Goal: Task Accomplishment & Management: Manage account settings

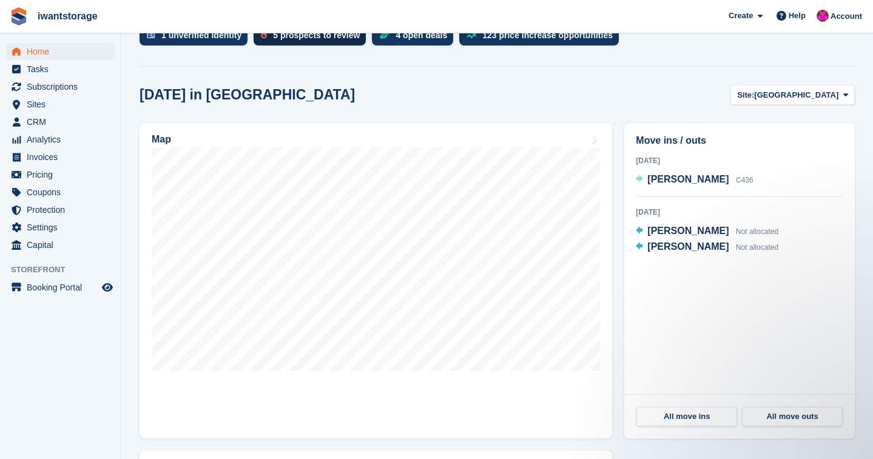
scroll to position [275, 0]
click at [822, 102] on button "Site: Bedford" at bounding box center [792, 95] width 124 height 20
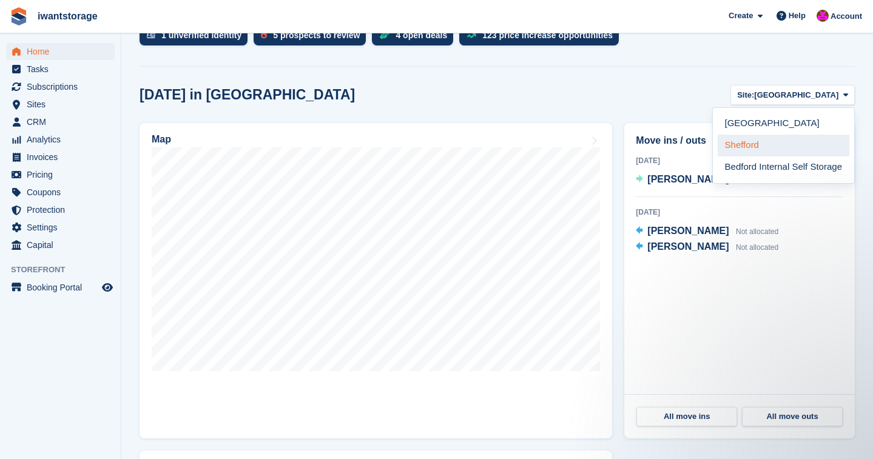
click at [766, 143] on link "Shefford" at bounding box center [784, 146] width 132 height 22
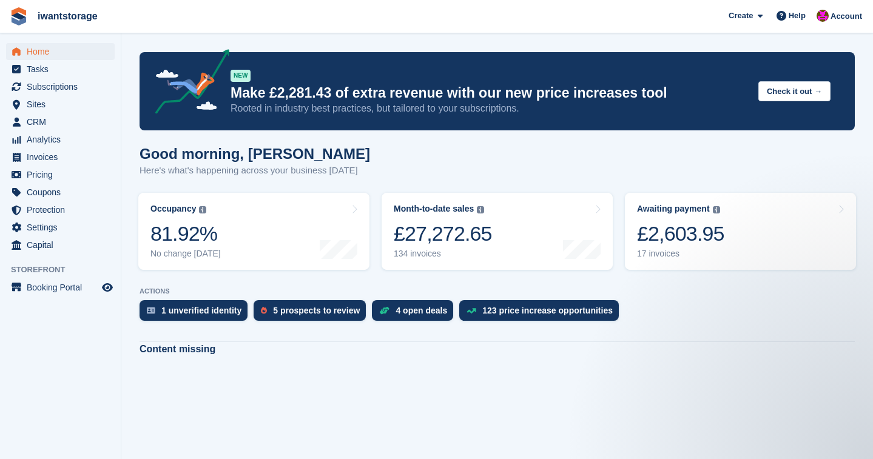
scroll to position [0, 0]
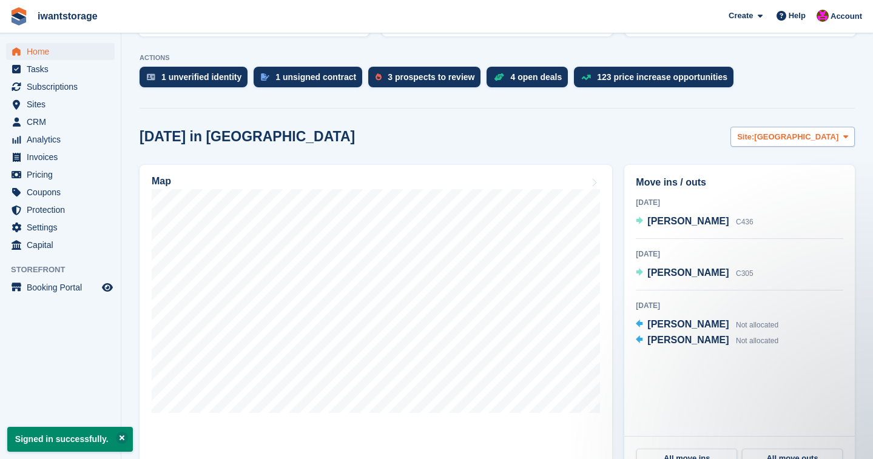
click at [754, 135] on span "Site:" at bounding box center [745, 137] width 17 height 12
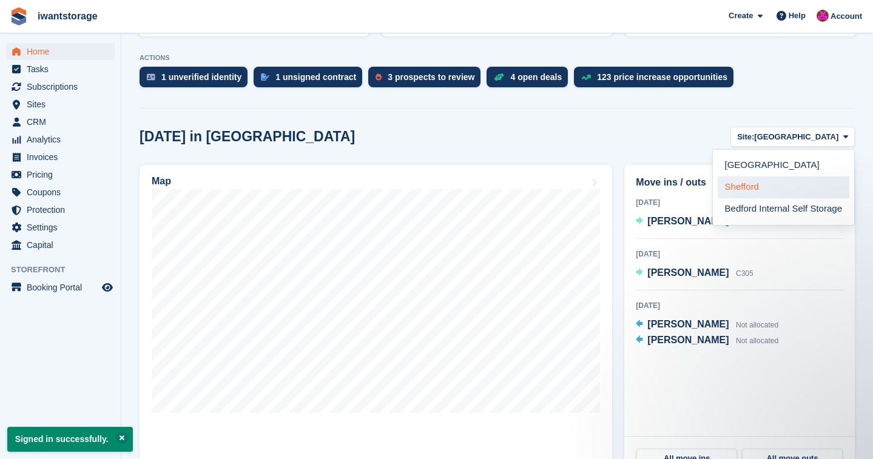
click at [759, 185] on link "Shefford" at bounding box center [784, 187] width 132 height 22
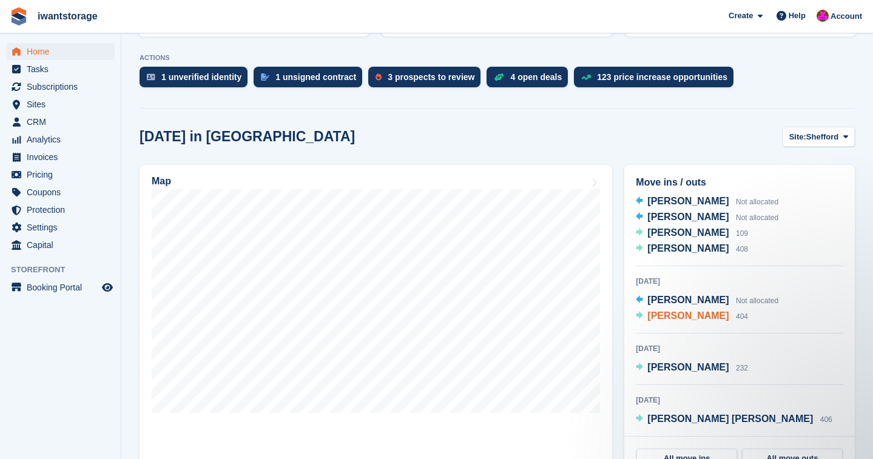
scroll to position [36, 0]
click at [808, 136] on span "Shefford" at bounding box center [822, 137] width 32 height 12
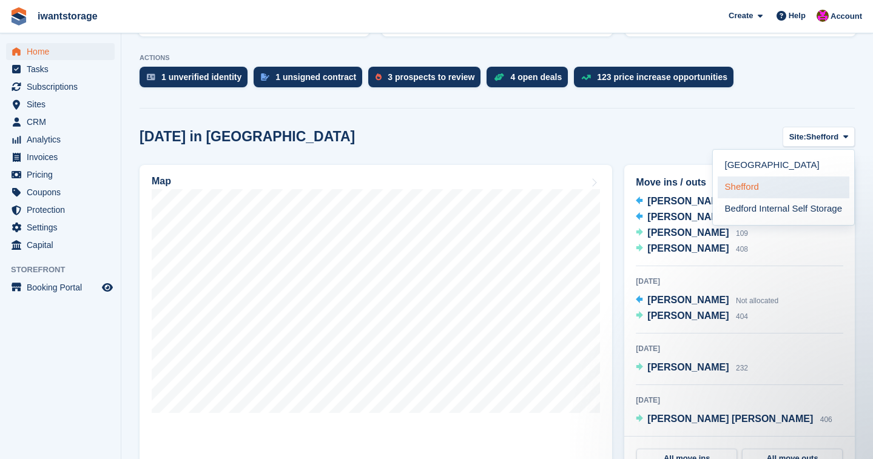
click at [750, 187] on link "Shefford" at bounding box center [784, 187] width 132 height 22
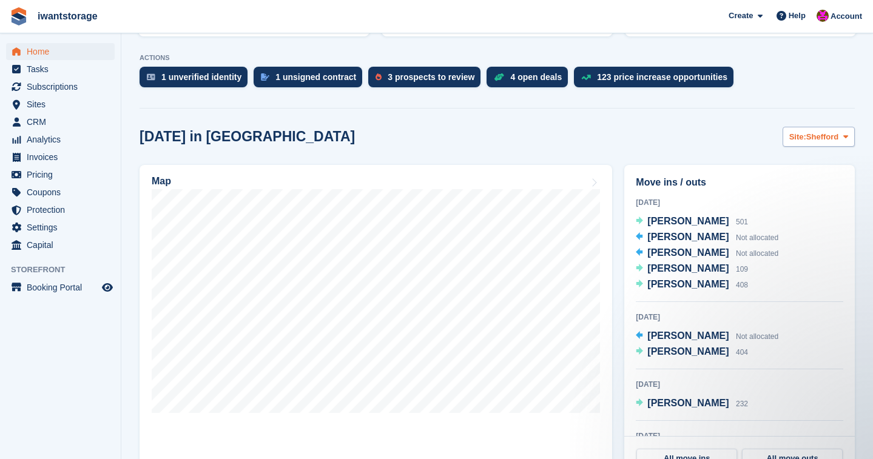
click at [803, 137] on span "Site:" at bounding box center [797, 137] width 17 height 12
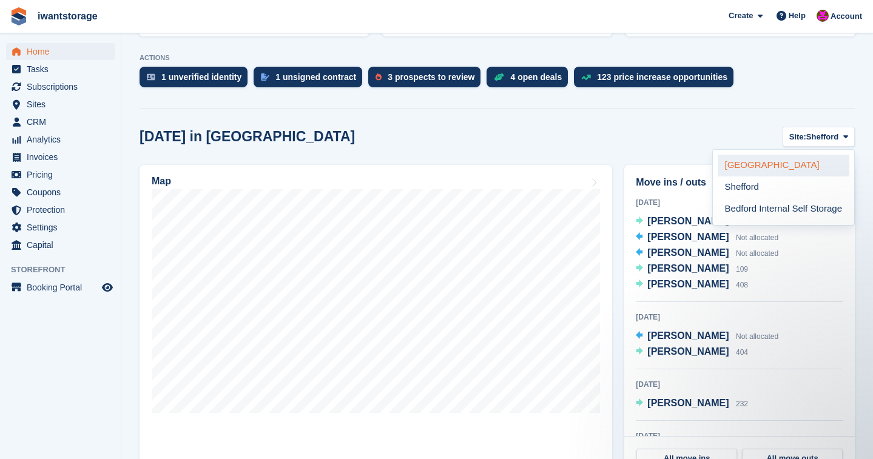
click at [755, 164] on link "[GEOGRAPHIC_DATA]" at bounding box center [784, 166] width 132 height 22
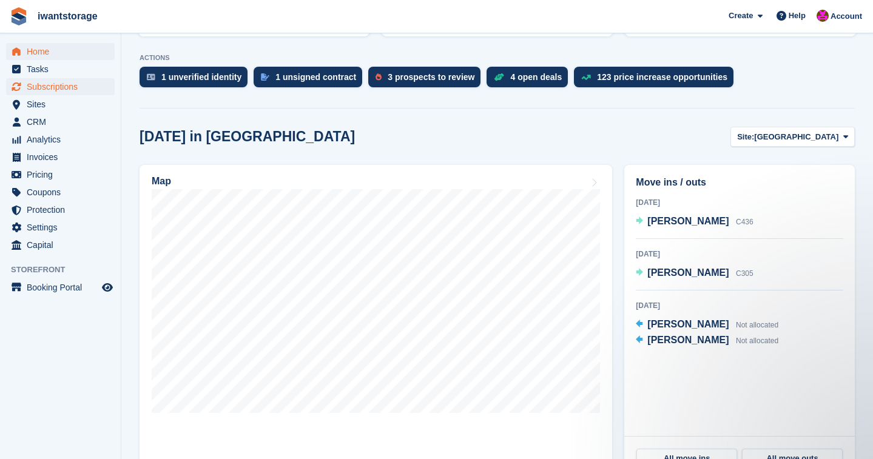
click at [59, 85] on span "Subscriptions" at bounding box center [63, 86] width 73 height 17
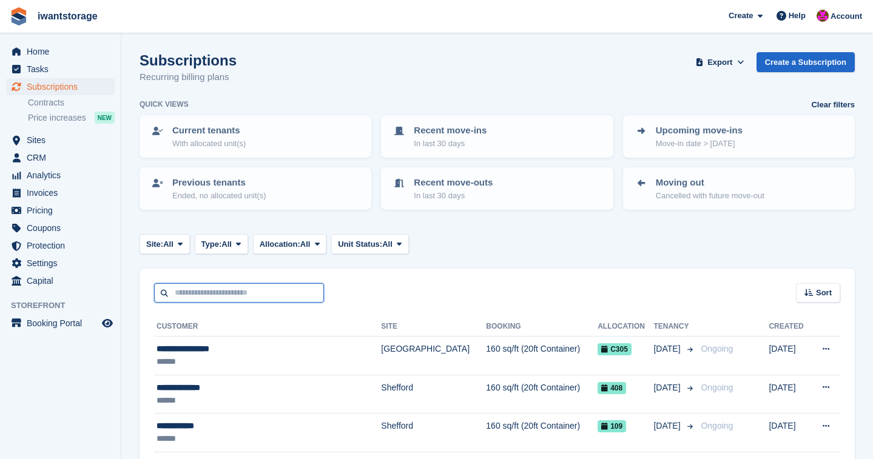
click at [195, 287] on input "text" at bounding box center [239, 293] width 170 height 20
type input "******"
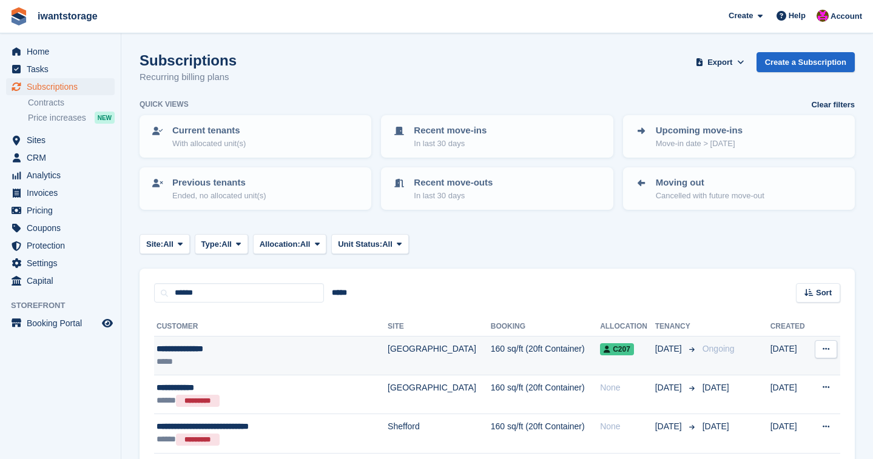
click at [190, 355] on div "*****" at bounding box center [255, 361] width 198 height 13
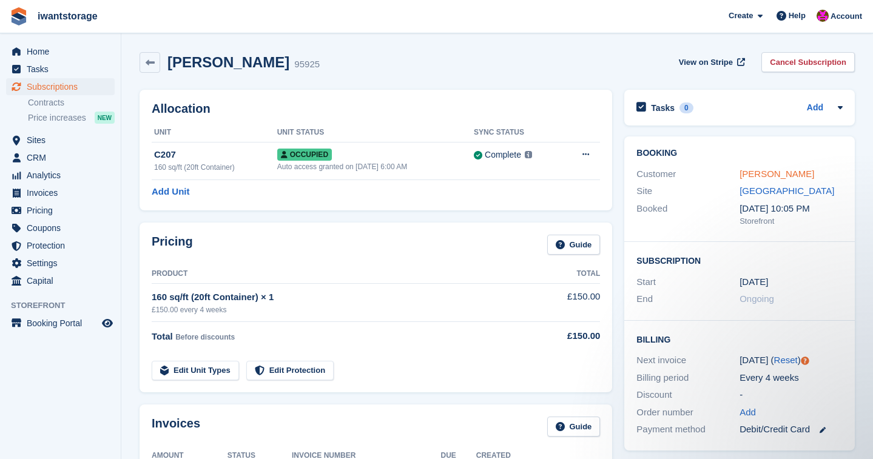
click at [788, 176] on link "[PERSON_NAME]" at bounding box center [776, 174] width 75 height 10
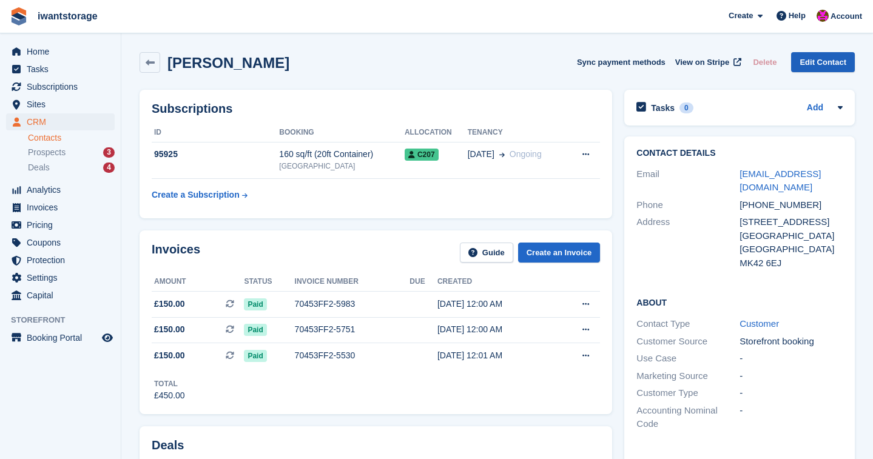
click at [836, 58] on link "Edit Contact" at bounding box center [823, 62] width 64 height 20
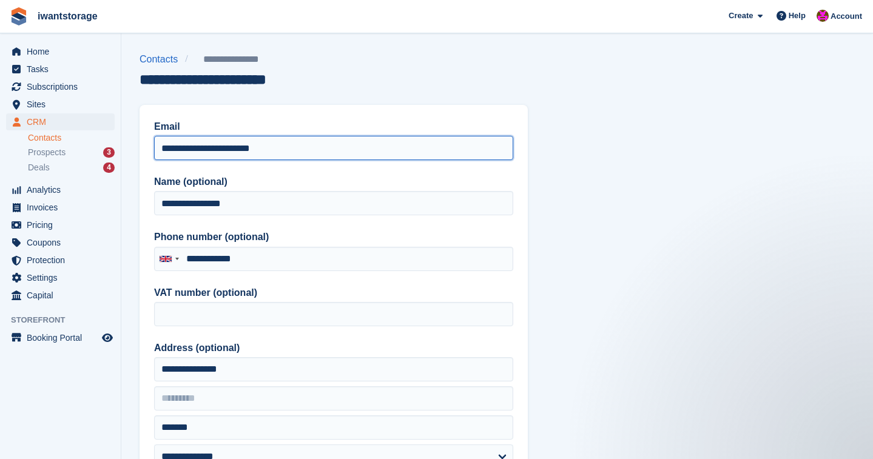
drag, startPoint x: 298, startPoint y: 149, endPoint x: 141, endPoint y: 150, distance: 157.1
paste input "**********"
type input "**********"
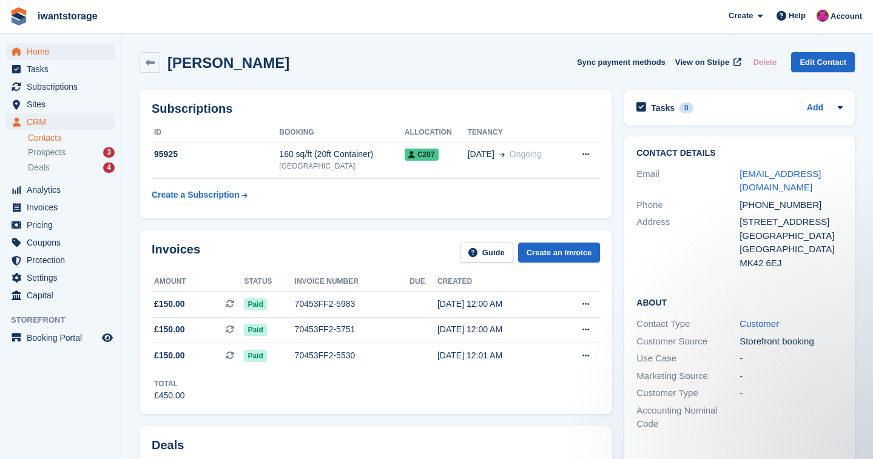
click at [48, 54] on span "Home" at bounding box center [63, 51] width 73 height 17
